Goal: Download file/media

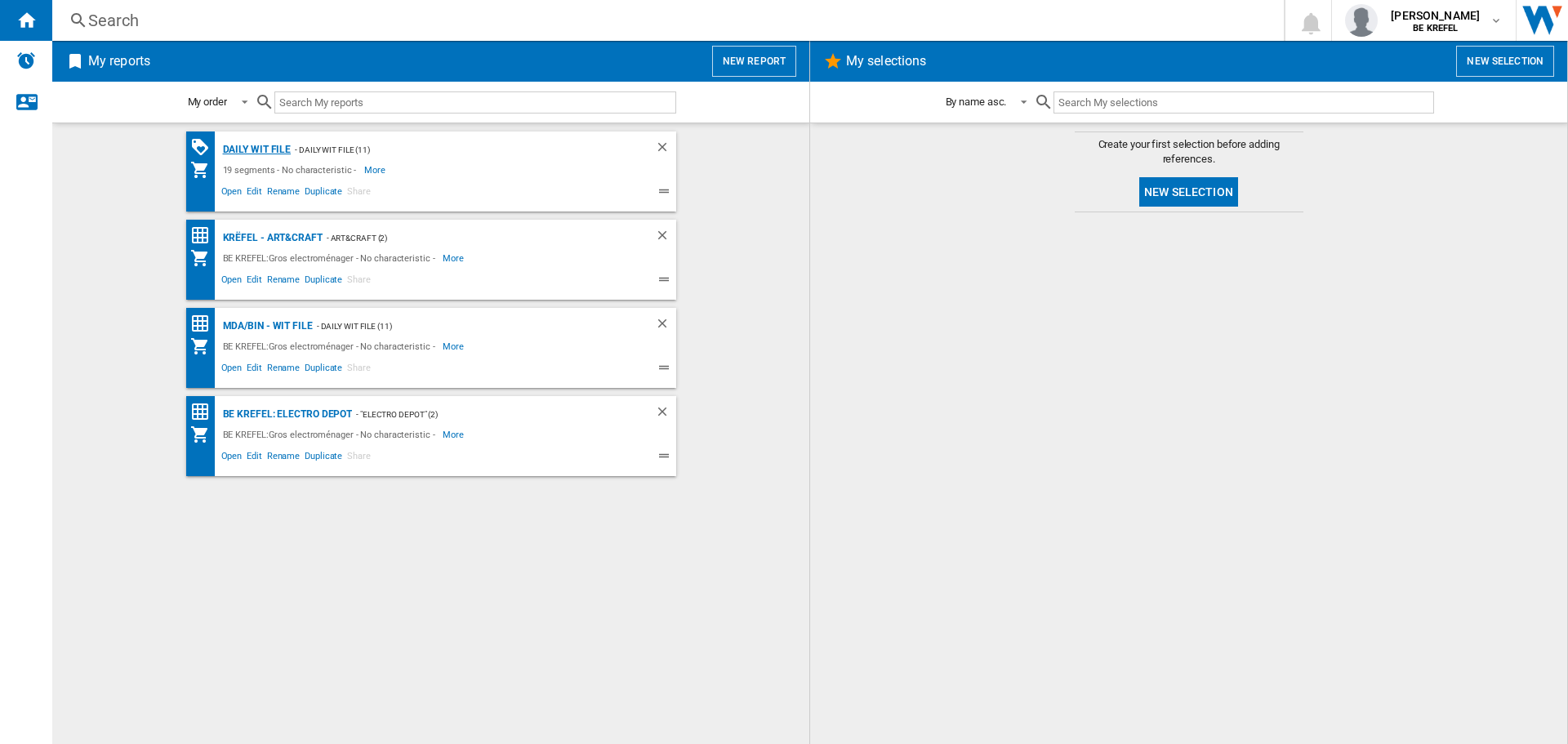
click at [277, 151] on div "Daily WIT file" at bounding box center [255, 151] width 73 height 21
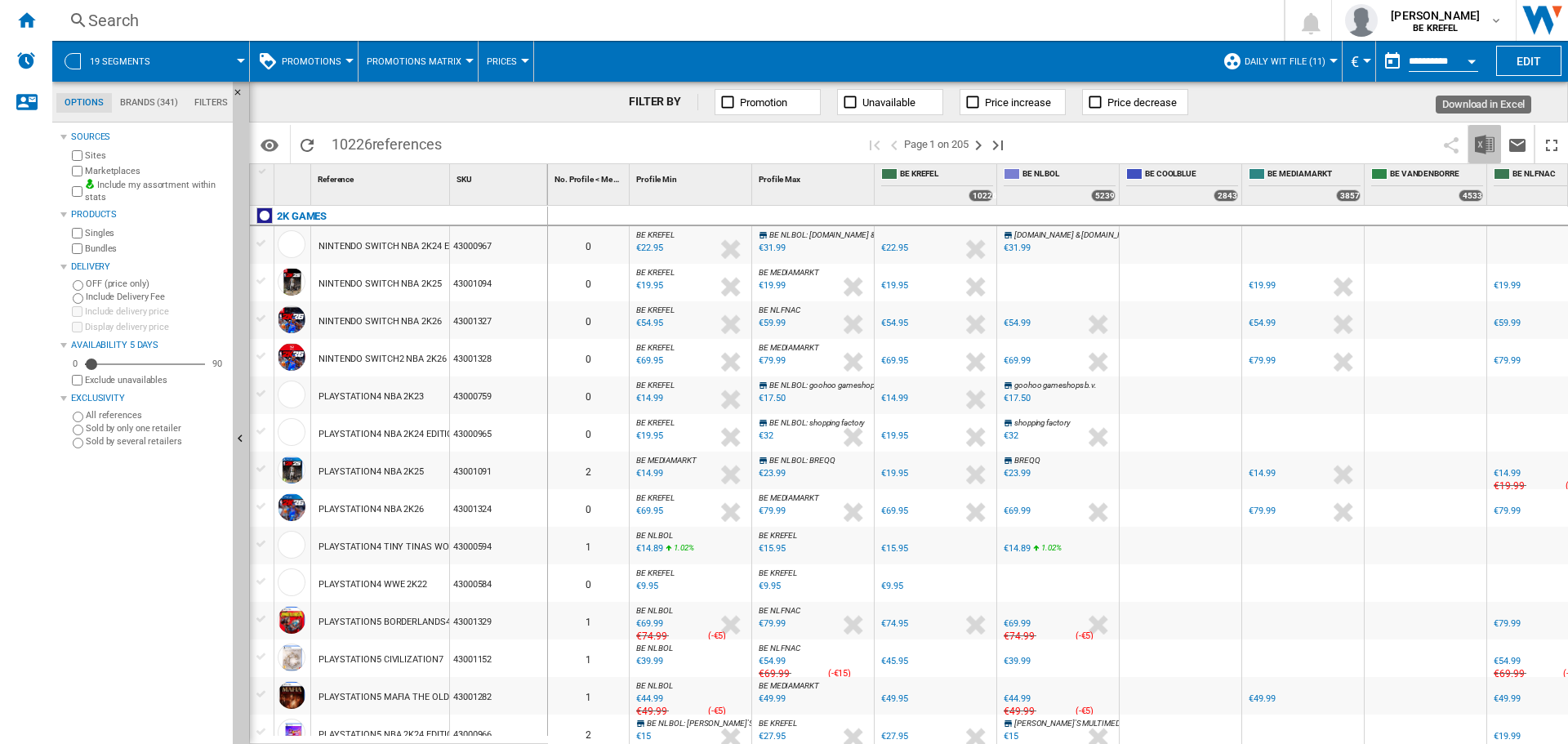
click at [1484, 141] on img "Download in Excel" at bounding box center [1485, 144] width 20 height 20
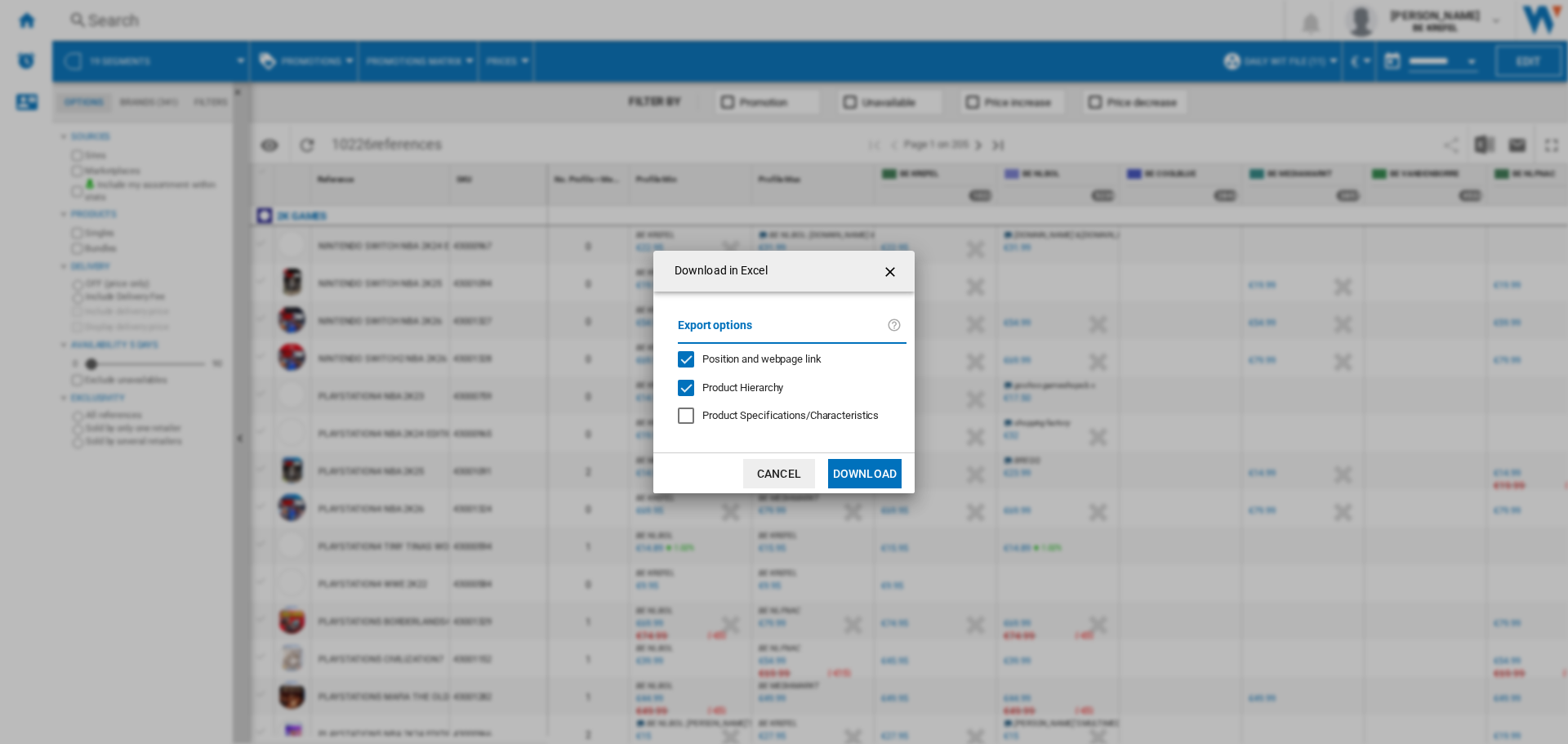
click at [872, 474] on button "Download" at bounding box center [865, 473] width 74 height 29
